Goal: Task Accomplishment & Management: Use online tool/utility

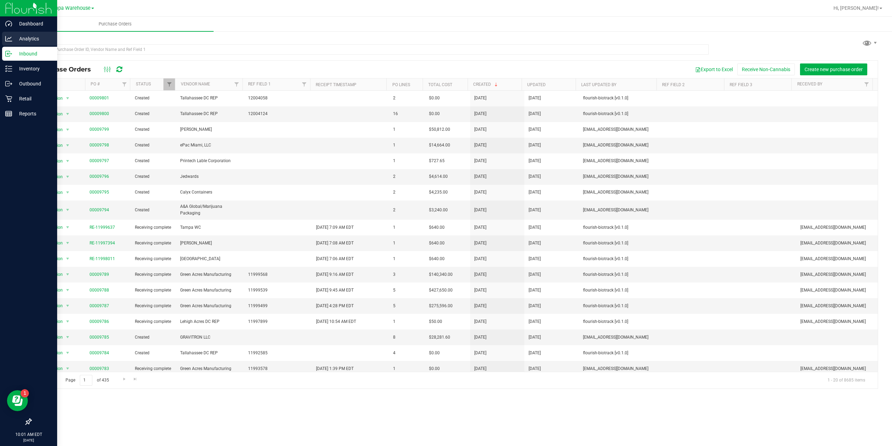
click at [19, 37] on p "Analytics" at bounding box center [33, 38] width 42 height 8
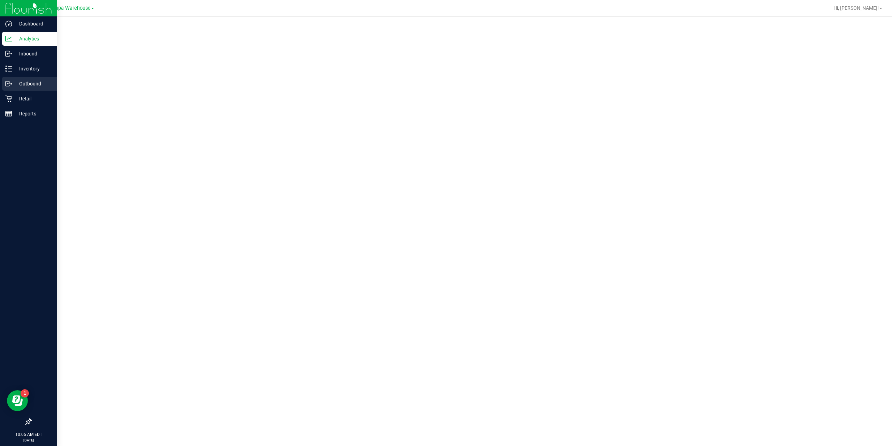
click at [30, 86] on p "Outbound" at bounding box center [33, 83] width 42 height 8
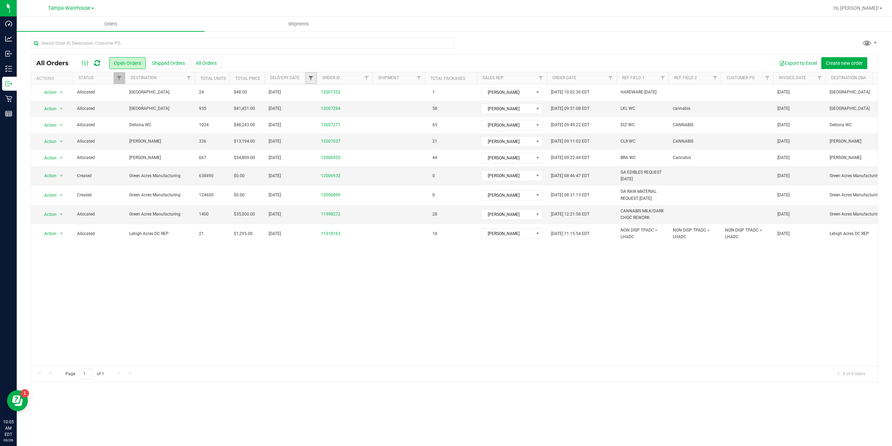
click at [308, 78] on span "Filter" at bounding box center [311, 78] width 6 height 6
click at [375, 119] on span "select" at bounding box center [376, 120] width 6 height 6
click at [358, 196] on link "25" at bounding box center [356, 193] width 10 height 11
type input "9/25/2025"
click at [320, 134] on button "Filter" at bounding box center [325, 138] width 33 height 15
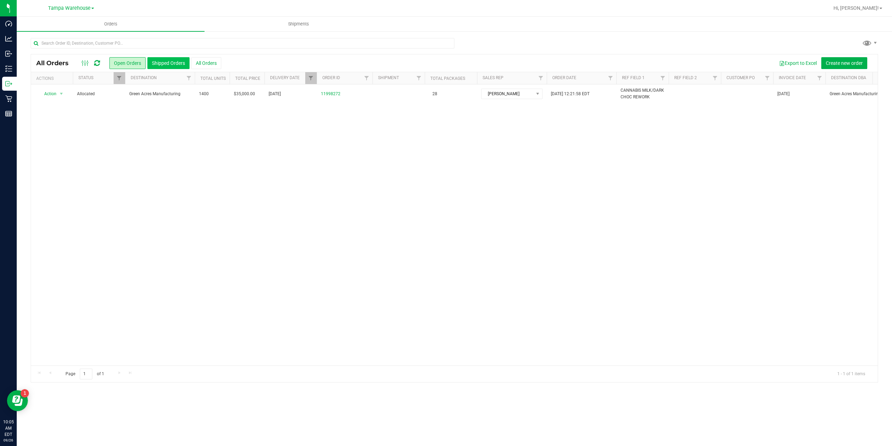
click at [164, 62] on button "Shipped Orders" at bounding box center [168, 63] width 42 height 12
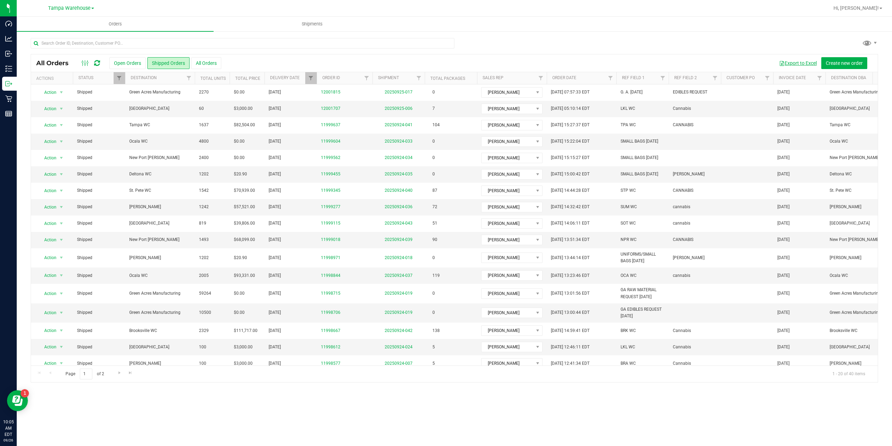
click at [796, 63] on button "Export to Excel" at bounding box center [798, 63] width 47 height 12
click at [775, 57] on button "Export to Excel" at bounding box center [798, 63] width 47 height 12
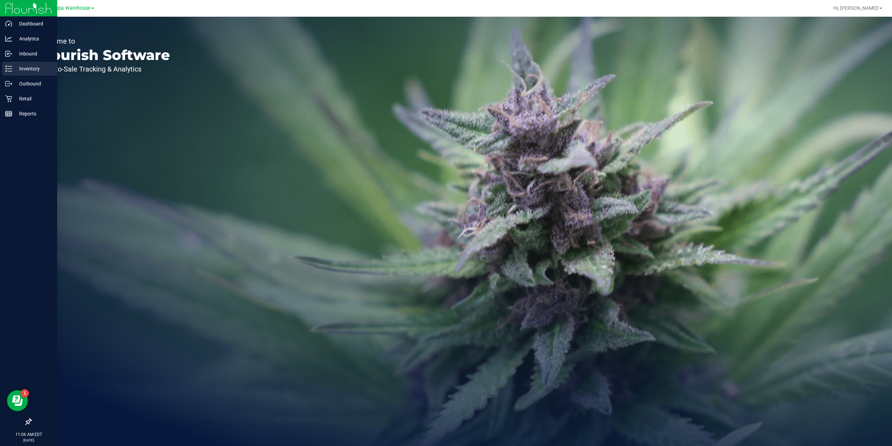
click at [24, 66] on p "Inventory" at bounding box center [33, 68] width 42 height 8
